Goal: Transaction & Acquisition: Obtain resource

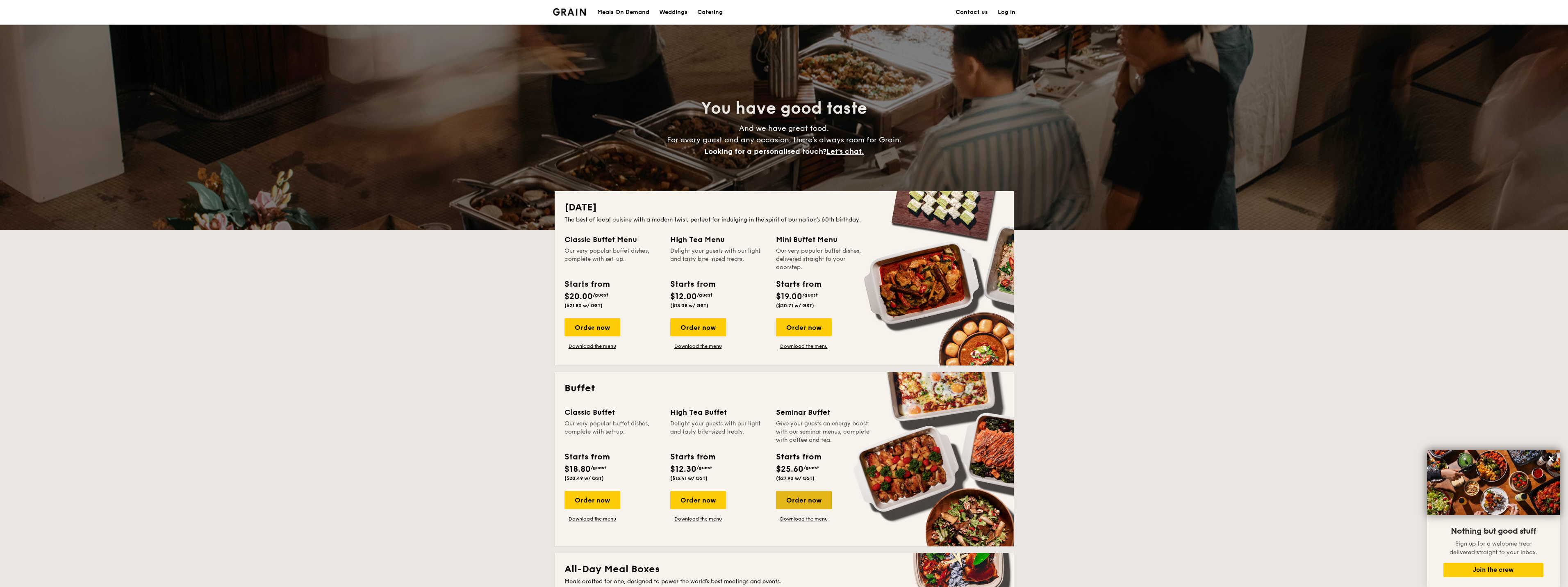
click at [800, 500] on div "Order now" at bounding box center [804, 500] width 56 height 18
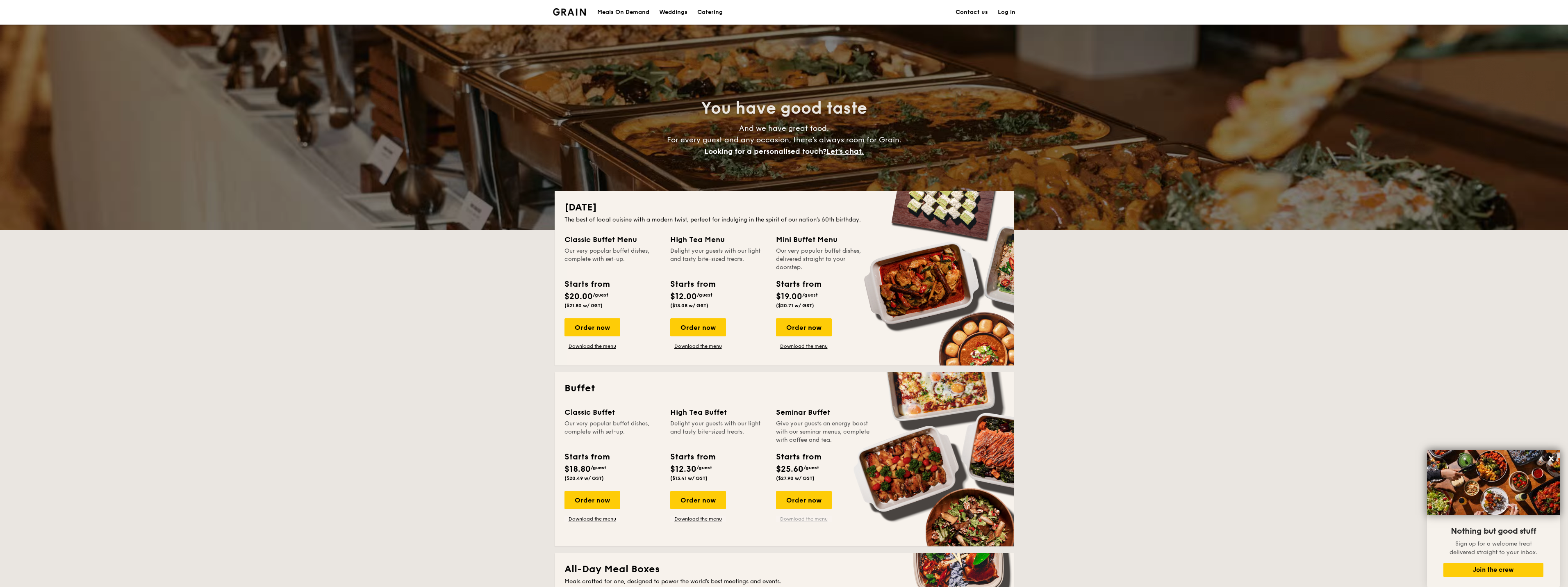
click at [823, 519] on link "Download the menu" at bounding box center [804, 518] width 56 height 7
